Goal: Book appointment/travel/reservation

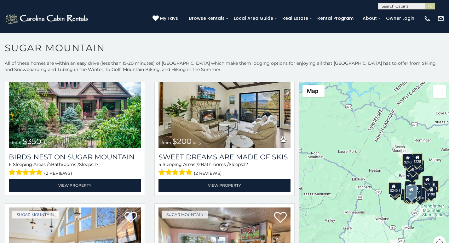
scroll to position [210, 0]
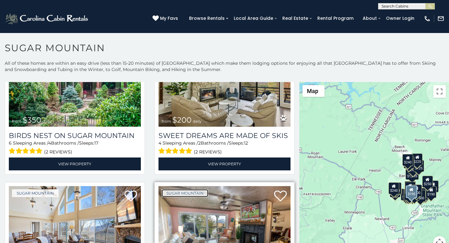
click at [168, 190] on link "Sugar Mountain" at bounding box center [185, 194] width 47 height 8
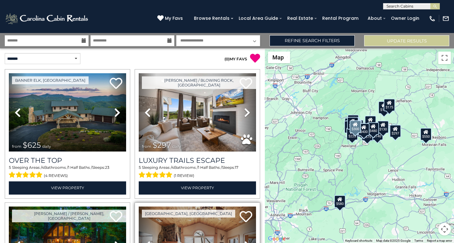
click at [238, 242] on link "Next" at bounding box center [247, 246] width 18 height 78
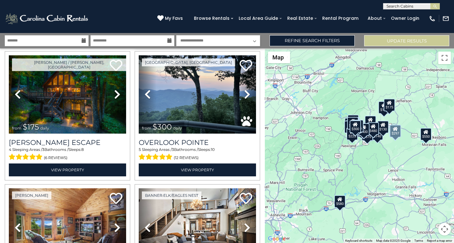
scroll to position [170, 0]
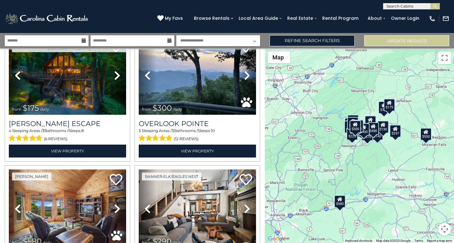
click at [453, 167] on div "$625 $297 $175 $300 $580 $290 $424 $395 $270 $185 $230 $550 $349 $230 $160 $325…" at bounding box center [359, 146] width 189 height 195
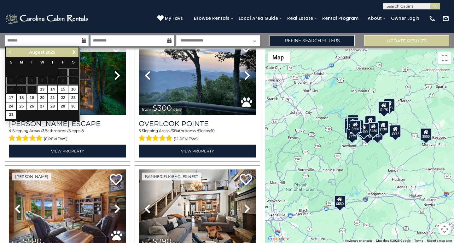
click at [13, 37] on input "text" at bounding box center [47, 40] width 84 height 11
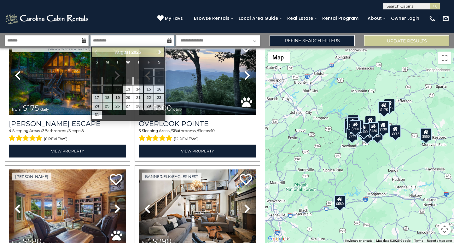
click at [107, 40] on input "text" at bounding box center [132, 40] width 84 height 11
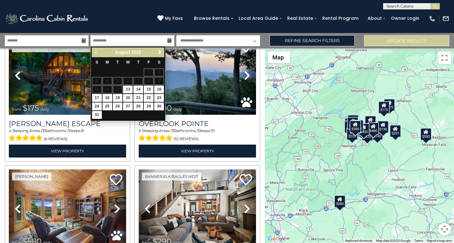
click at [185, 44] on select "**********" at bounding box center [218, 40] width 84 height 11
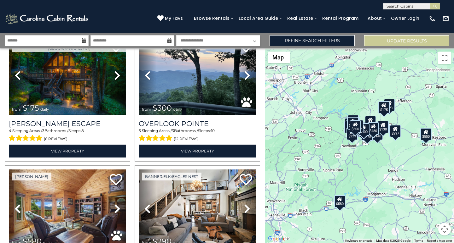
select select "*"
click at [176, 35] on select "**********" at bounding box center [218, 40] width 84 height 11
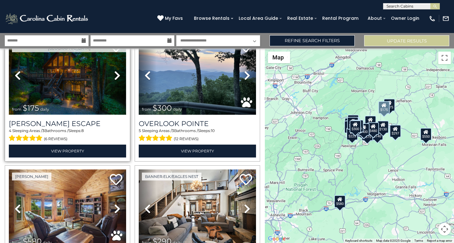
click at [61, 61] on img at bounding box center [67, 76] width 117 height 78
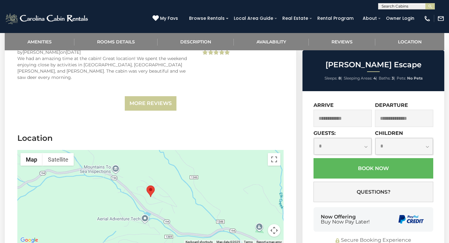
scroll to position [1397, 0]
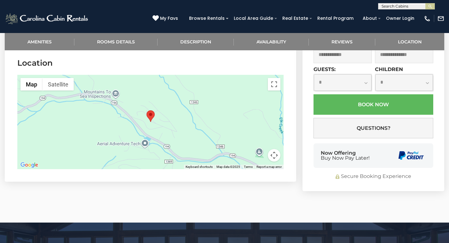
scroll to position [1480, 0]
